Goal: Task Accomplishment & Management: Use online tool/utility

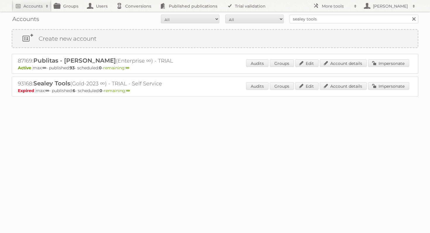
click at [306, 16] on input "sealey tools" at bounding box center [354, 19] width 129 height 9
drag, startPoint x: 0, startPoint y: 0, endPoint x: 306, endPoint y: 16, distance: 306.9
click at [306, 16] on input "sealey tools" at bounding box center [354, 19] width 129 height 9
type input "alcampo"
click at [409, 15] on input "Search" at bounding box center [413, 19] width 9 height 9
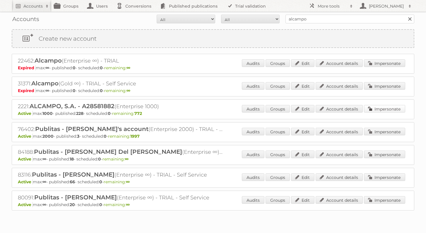
click at [385, 106] on link "Impersonate" at bounding box center [384, 109] width 41 height 8
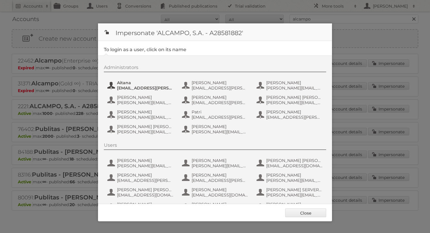
click at [144, 86] on span "[EMAIL_ADDRESS][PERSON_NAME][DOMAIN_NAME]" at bounding box center [145, 87] width 57 height 5
